Goal: Task Accomplishment & Management: Manage account settings

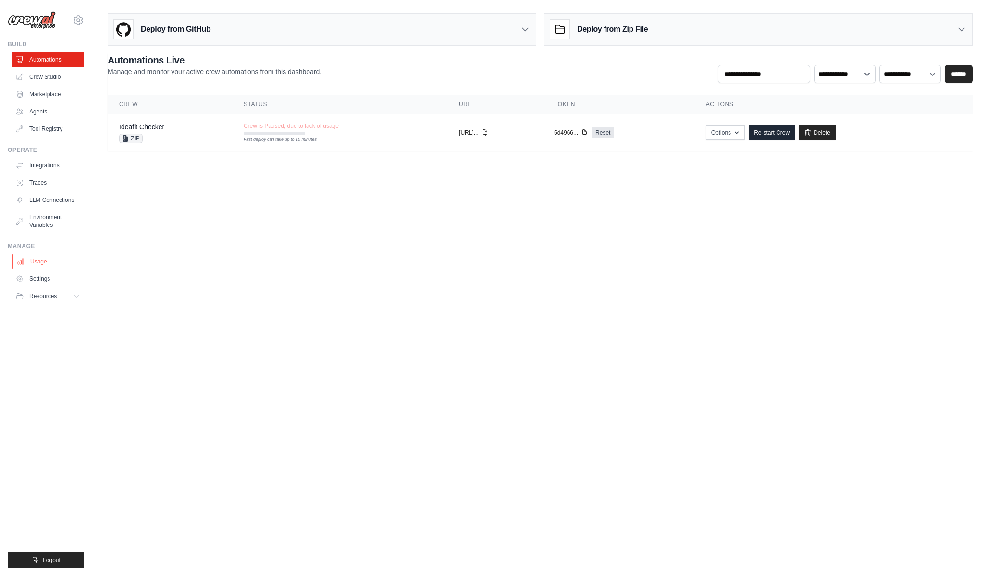
click at [46, 265] on link "Usage" at bounding box center [48, 261] width 73 height 15
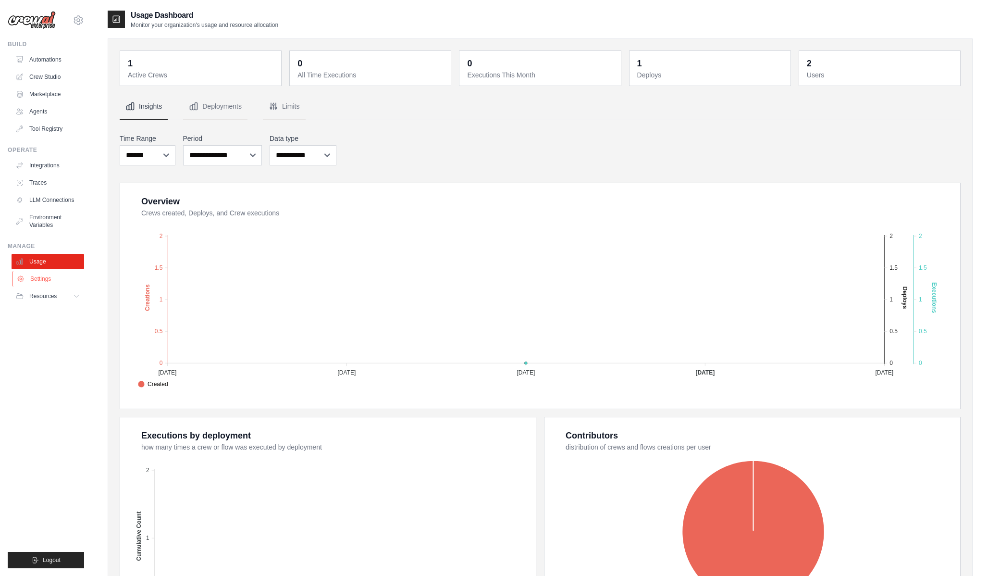
click at [45, 276] on link "Settings" at bounding box center [48, 278] width 73 height 15
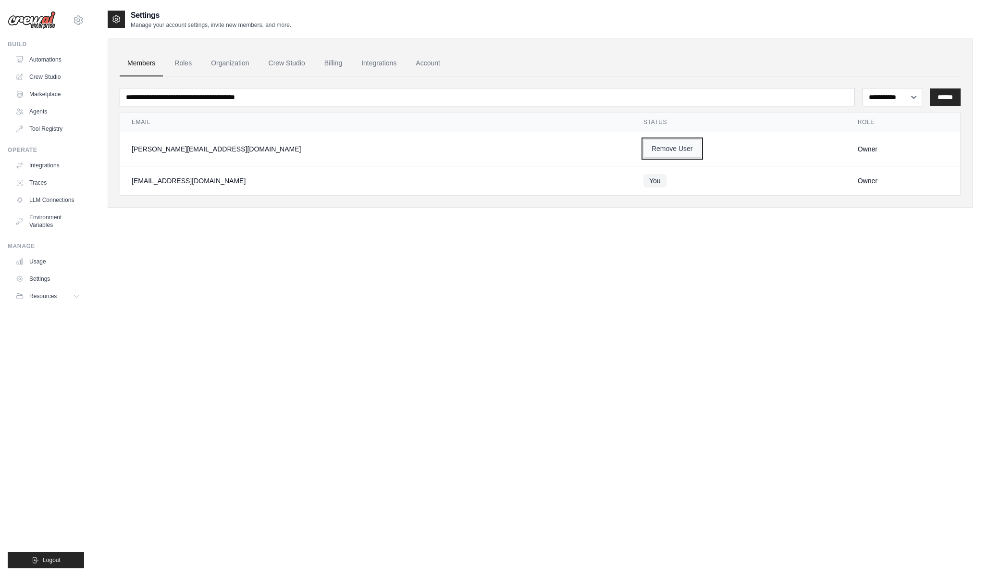
click at [643, 141] on button "Remove User" at bounding box center [672, 148] width 58 height 18
